Goal: Task Accomplishment & Management: Manage account settings

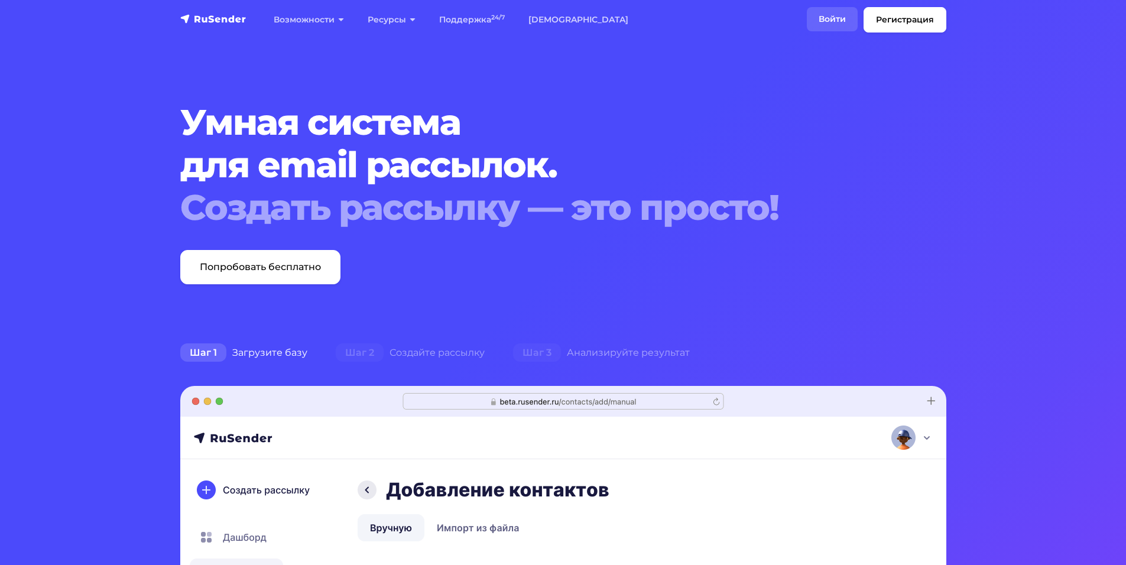
click at [833, 20] on link "Войти" at bounding box center [832, 19] width 51 height 24
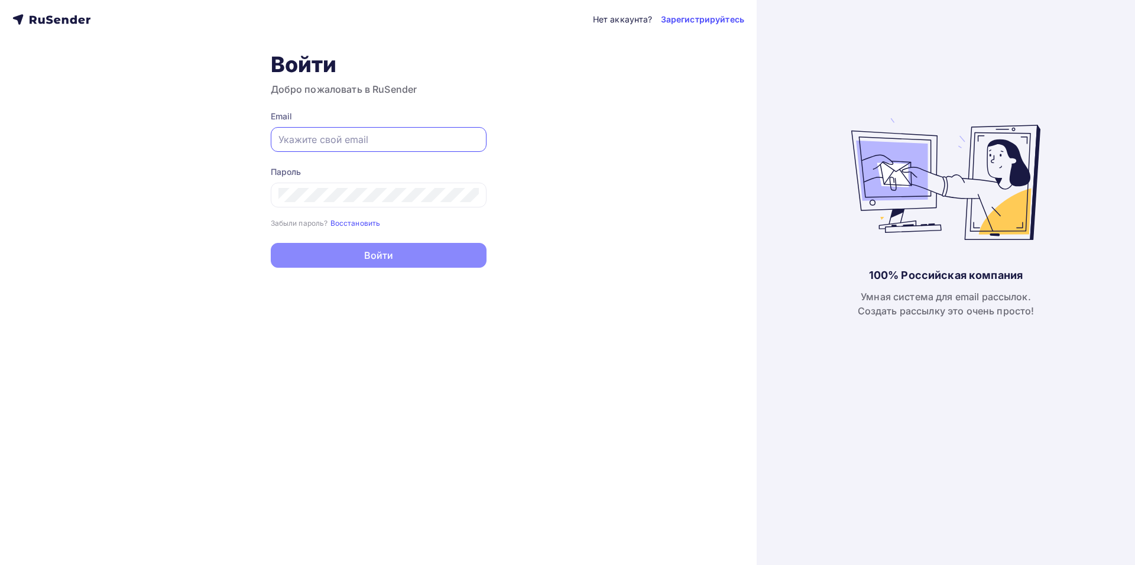
click at [357, 137] on input "text" at bounding box center [378, 139] width 200 height 14
type input "f"
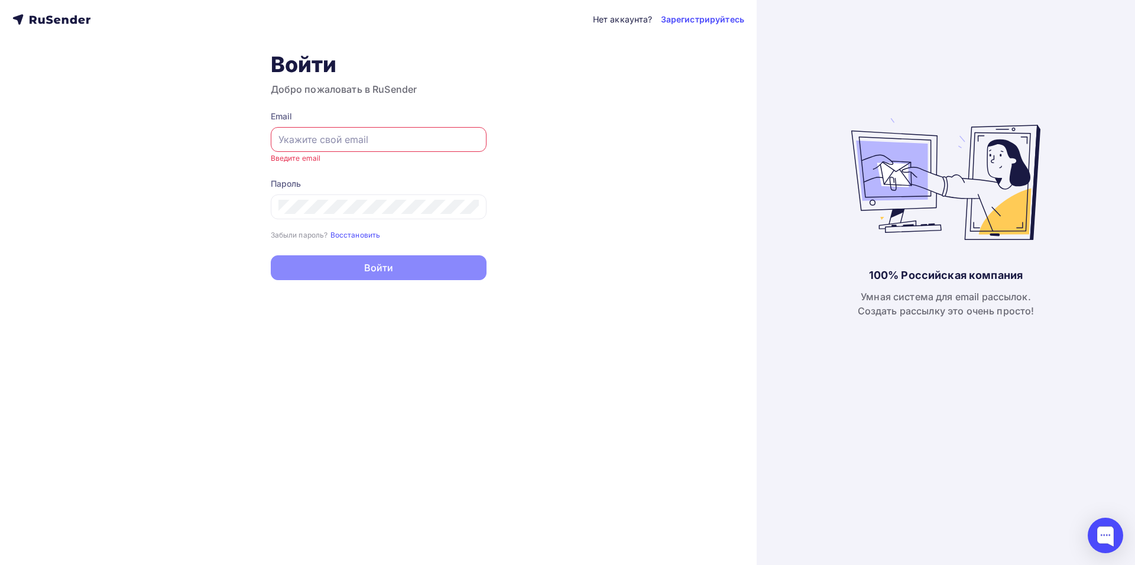
click at [384, 137] on input "text" at bounding box center [378, 139] width 200 height 14
type input "tigran.graf@ya.ru"
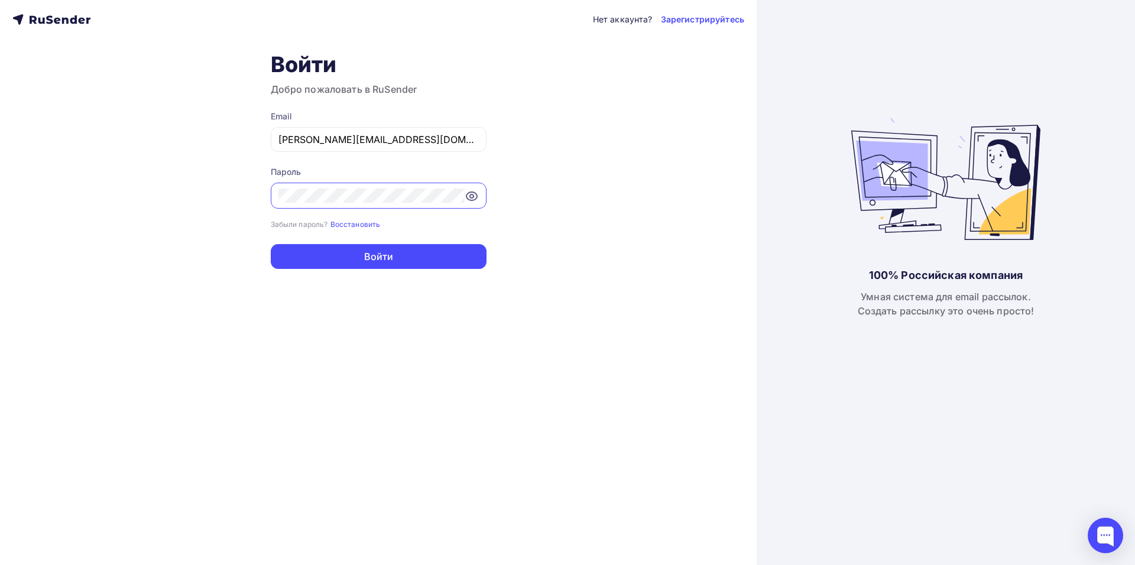
click at [271, 244] on button "Войти" at bounding box center [379, 256] width 216 height 25
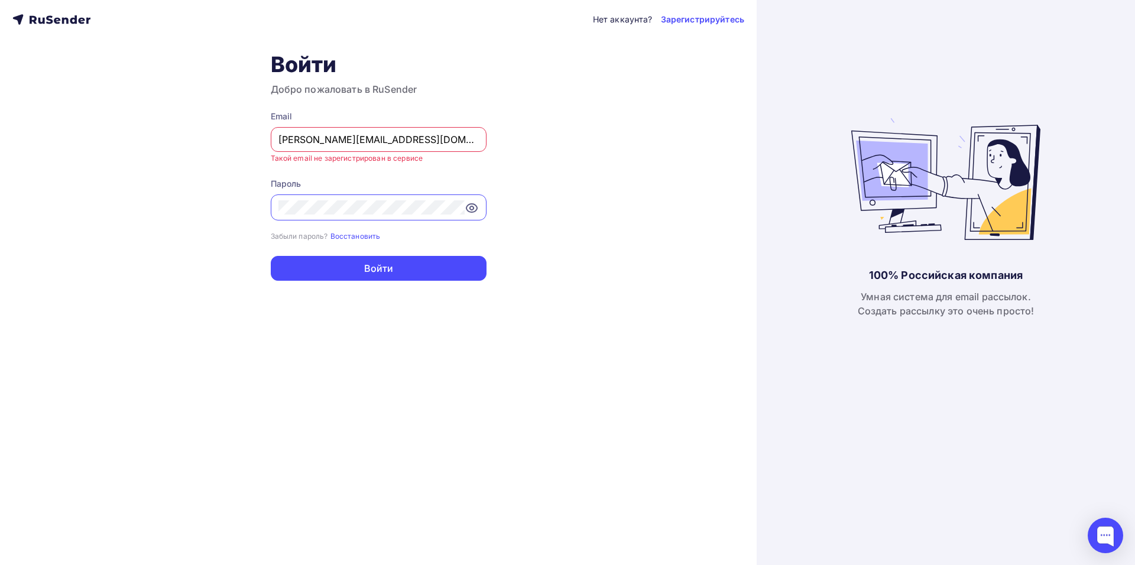
click at [616, 254] on div "Нет аккаунта? Зарегистрируйтесь Войти Добро пожаловать в RuSender Email tigran.…" at bounding box center [378, 282] width 757 height 565
click at [677, 18] on link "Зарегистрируйтесь" at bounding box center [702, 20] width 83 height 12
